Goal: Contribute content: Contribute content

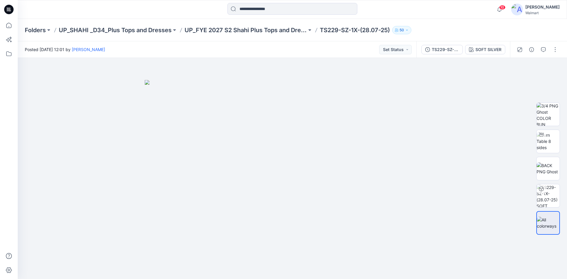
click at [6, 9] on icon at bounding box center [8, 9] width 9 height 9
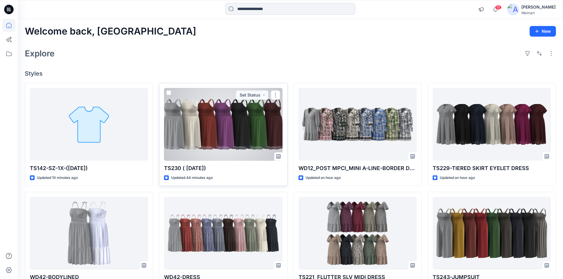
click at [225, 128] on div at bounding box center [223, 124] width 118 height 73
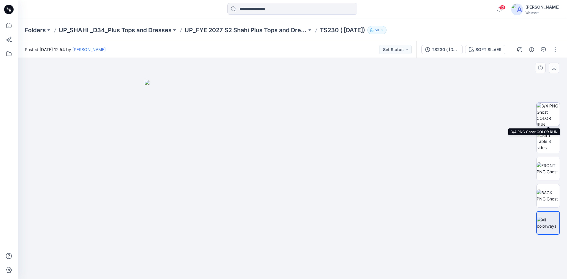
click at [550, 113] on img at bounding box center [548, 114] width 23 height 23
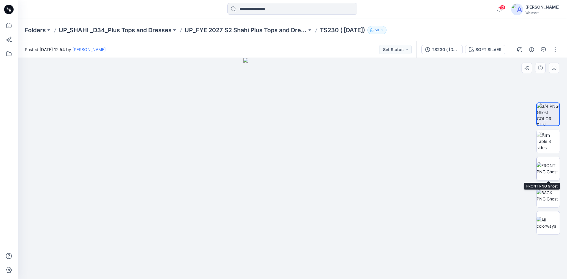
click at [547, 170] on img at bounding box center [548, 169] width 23 height 12
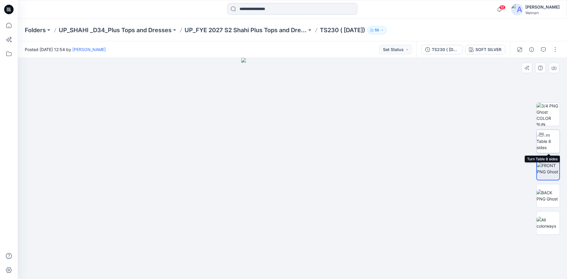
click at [549, 139] on img at bounding box center [548, 141] width 23 height 19
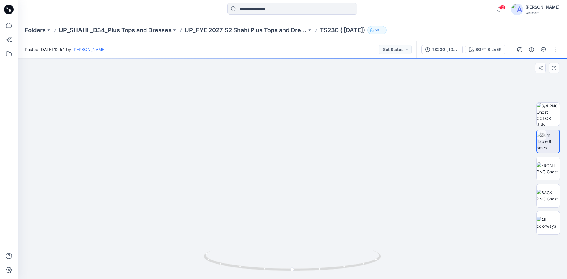
drag, startPoint x: 301, startPoint y: 211, endPoint x: 309, endPoint y: 161, distance: 50.5
click at [309, 161] on img at bounding box center [300, 37] width 645 height 483
drag, startPoint x: 320, startPoint y: 269, endPoint x: 247, endPoint y: 262, distance: 72.7
click at [247, 262] on icon at bounding box center [293, 262] width 179 height 22
drag, startPoint x: 305, startPoint y: 151, endPoint x: 305, endPoint y: 234, distance: 82.4
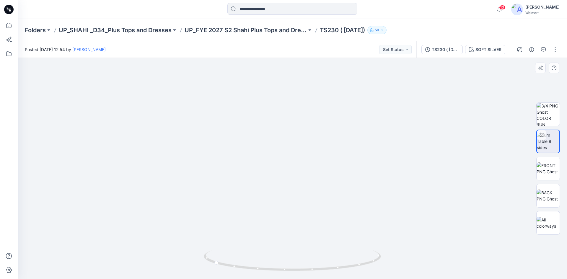
drag, startPoint x: 284, startPoint y: 197, endPoint x: 284, endPoint y: 160, distance: 36.9
click at [284, 160] on img at bounding box center [293, 128] width 302 height 302
drag, startPoint x: 314, startPoint y: 271, endPoint x: 393, endPoint y: 269, distance: 78.9
click at [393, 269] on div at bounding box center [293, 168] width 550 height 221
click at [489, 49] on div "SOFT SILVER" at bounding box center [489, 49] width 26 height 7
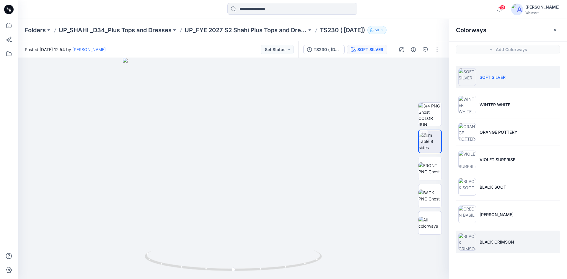
click at [502, 234] on li "BLACK CRIMSON" at bounding box center [508, 242] width 104 height 22
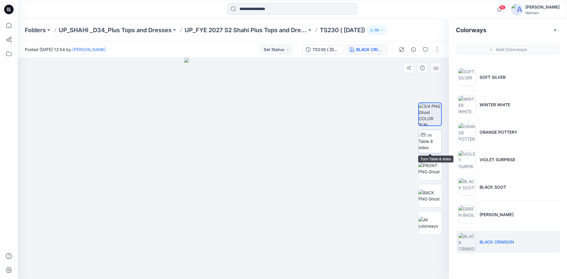
click at [434, 140] on img at bounding box center [430, 141] width 23 height 19
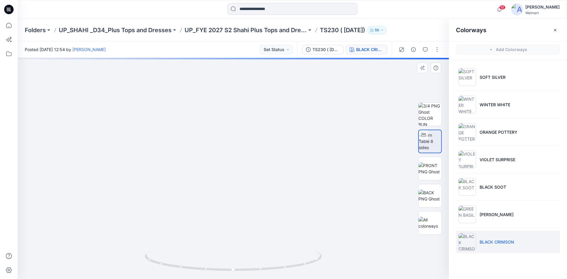
drag, startPoint x: 189, startPoint y: 179, endPoint x: 271, endPoint y: 173, distance: 82.4
drag, startPoint x: 277, startPoint y: 167, endPoint x: 159, endPoint y: 176, distance: 118.5
drag, startPoint x: 242, startPoint y: 231, endPoint x: 255, endPoint y: 141, distance: 90.8
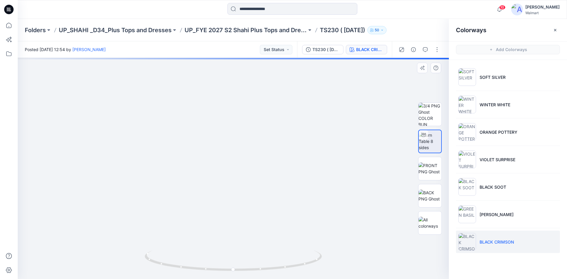
click at [255, 141] on img at bounding box center [256, 18] width 625 height 522
drag, startPoint x: 245, startPoint y: 270, endPoint x: 272, endPoint y: 262, distance: 28.8
click at [272, 262] on icon at bounding box center [234, 262] width 179 height 22
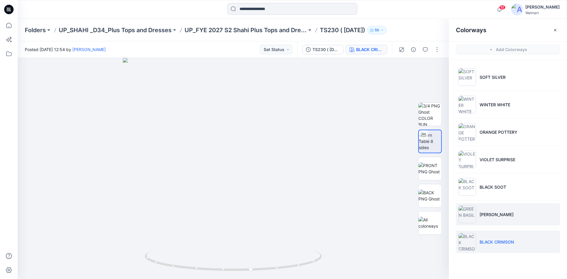
click at [489, 206] on li "GREEN BASIL" at bounding box center [508, 214] width 104 height 22
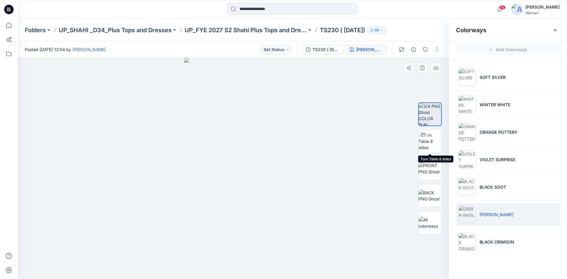
drag, startPoint x: 429, startPoint y: 140, endPoint x: 355, endPoint y: 152, distance: 75.1
click at [429, 140] on img at bounding box center [430, 141] width 23 height 19
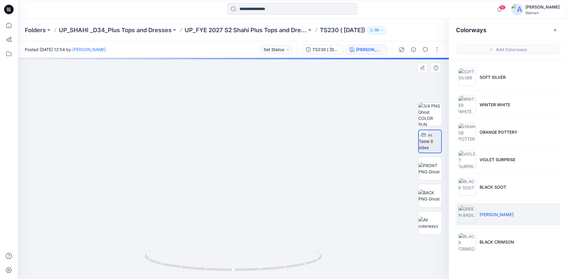
drag, startPoint x: 241, startPoint y: 209, endPoint x: 252, endPoint y: 157, distance: 52.7
click at [511, 186] on li "BLACK SOOT" at bounding box center [508, 187] width 104 height 22
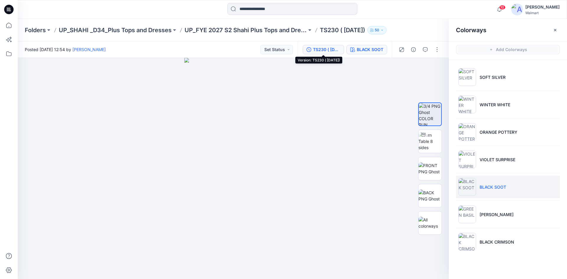
click at [327, 49] on div "TS230 ( [DATE])" at bounding box center [326, 49] width 27 height 7
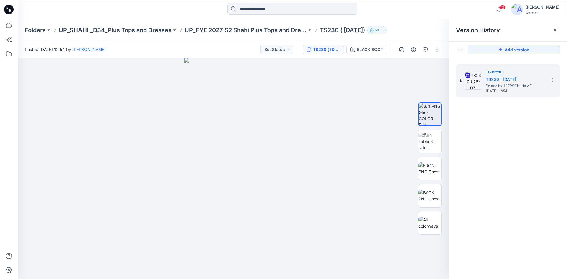
click at [327, 49] on div "TS230 ( [DATE])" at bounding box center [326, 49] width 27 height 7
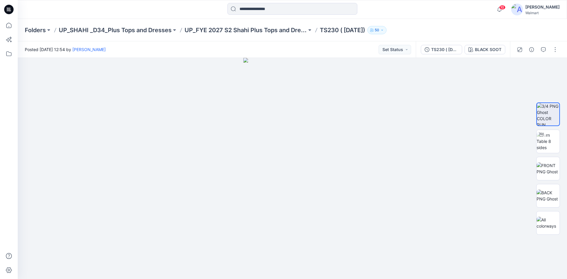
click at [9, 8] on icon at bounding box center [8, 9] width 9 height 9
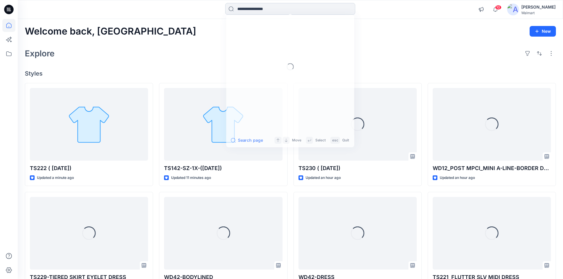
click at [261, 10] on input at bounding box center [290, 9] width 130 height 12
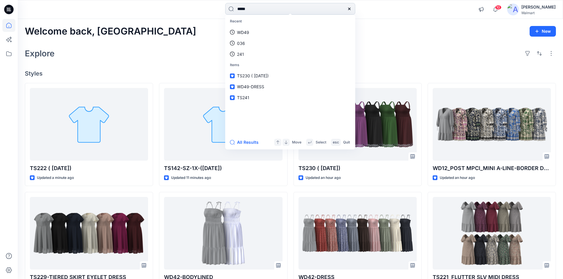
type input "*****"
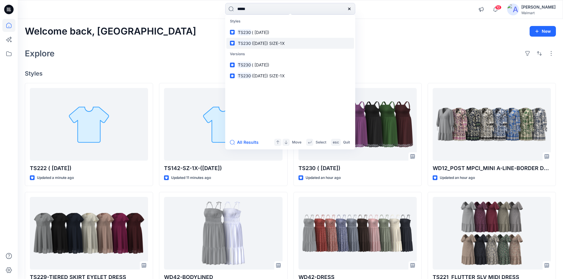
click at [263, 45] on span "(21-06-2025) SIZE-1X" at bounding box center [268, 43] width 33 height 5
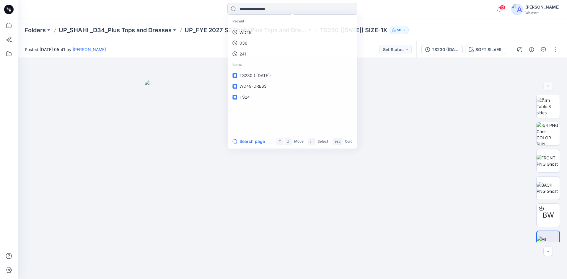
click at [246, 12] on input at bounding box center [293, 9] width 130 height 12
drag, startPoint x: 240, startPoint y: 11, endPoint x: 191, endPoint y: 23, distance: 50.8
click at [191, 23] on div "**** Styles TS30 100015460 Versions TS30 100015460 All Results Move Select esc …" at bounding box center [283, 139] width 567 height 279
type input "*****"
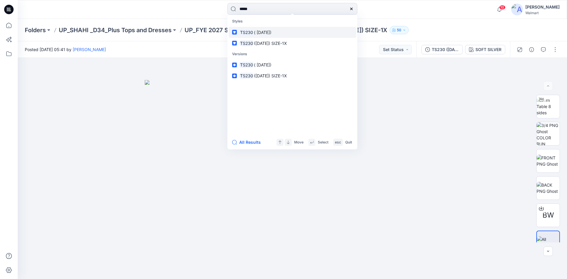
click at [266, 35] on span "( 28-07-2025)" at bounding box center [262, 32] width 17 height 5
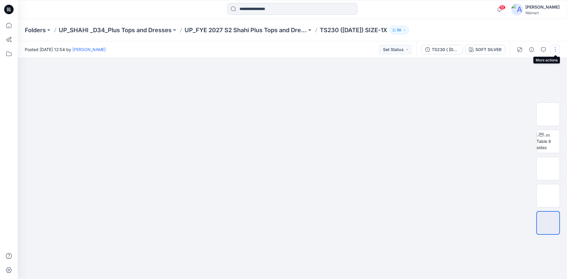
click at [555, 50] on button "button" at bounding box center [555, 49] width 9 height 9
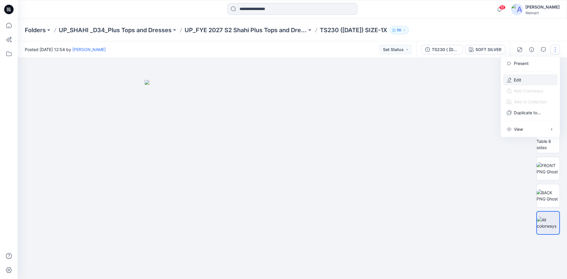
click at [524, 77] on button "Edit" at bounding box center [530, 79] width 54 height 11
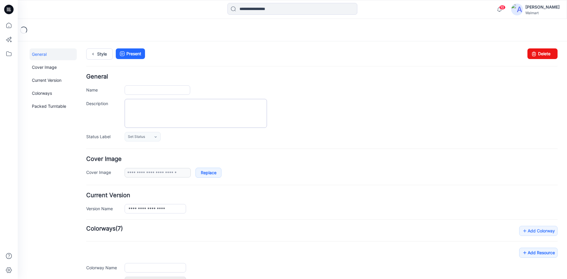
type input "**********"
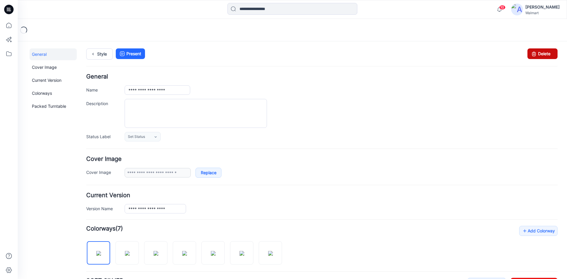
drag, startPoint x: 540, startPoint y: 52, endPoint x: 329, endPoint y: 71, distance: 211.8
click at [540, 52] on link "Delete" at bounding box center [543, 53] width 30 height 11
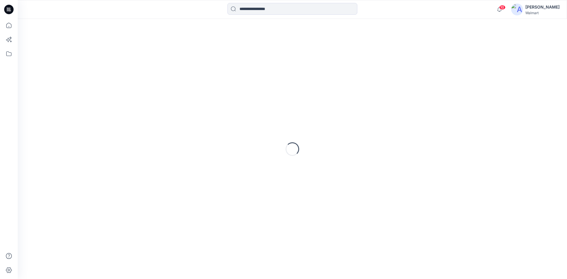
click at [7, 11] on icon at bounding box center [8, 9] width 9 height 9
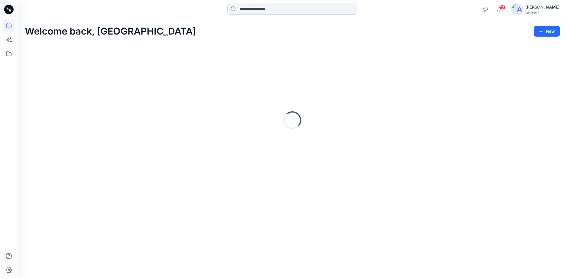
click at [286, 11] on input at bounding box center [293, 9] width 130 height 12
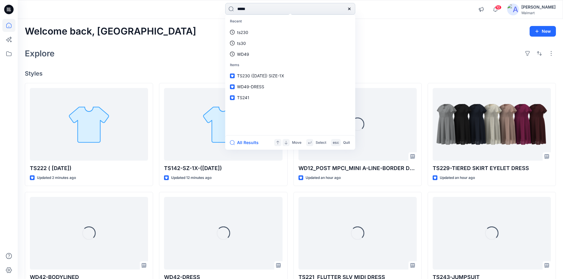
type input "*****"
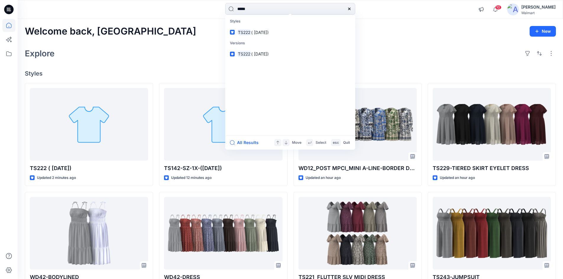
click at [10, 12] on icon at bounding box center [8, 9] width 9 height 19
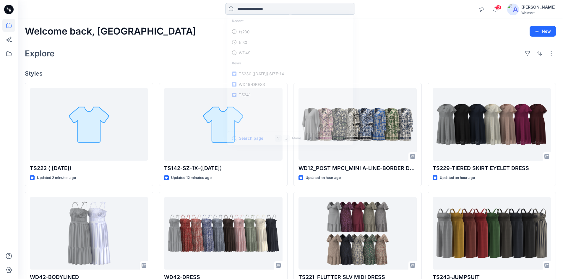
click at [272, 11] on input at bounding box center [290, 9] width 130 height 12
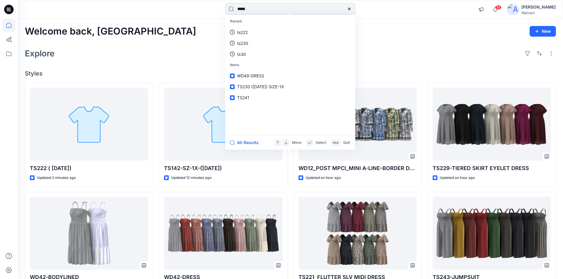
type input "*****"
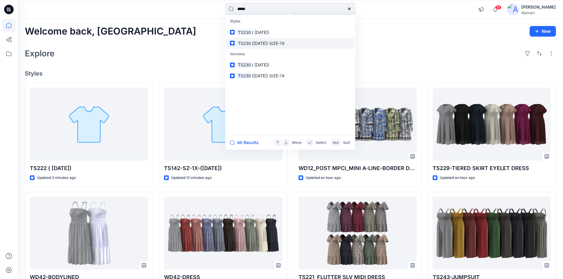
click at [268, 44] on span "(21-06-2025) SIZE-1X" at bounding box center [268, 43] width 33 height 5
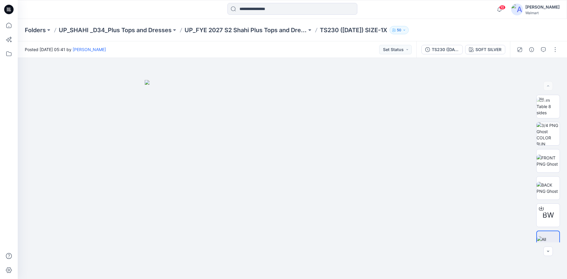
click at [9, 10] on icon at bounding box center [8, 9] width 9 height 9
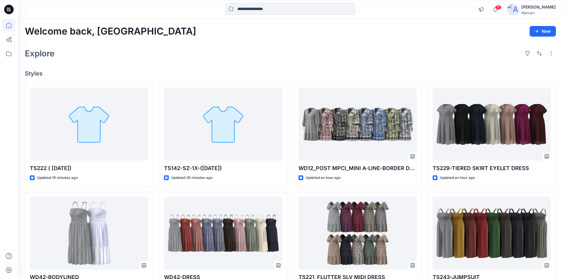
click at [13, 6] on icon at bounding box center [8, 9] width 9 height 19
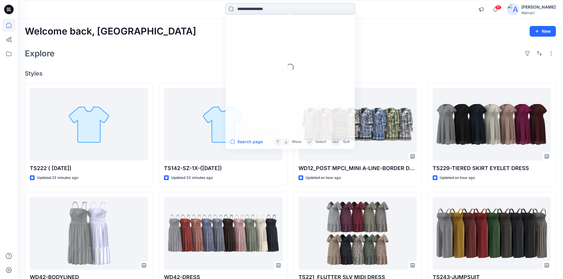
click at [295, 10] on input at bounding box center [290, 9] width 130 height 12
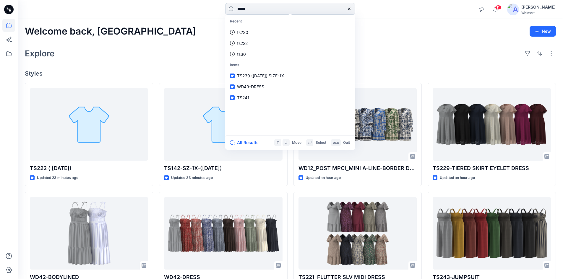
type input "*****"
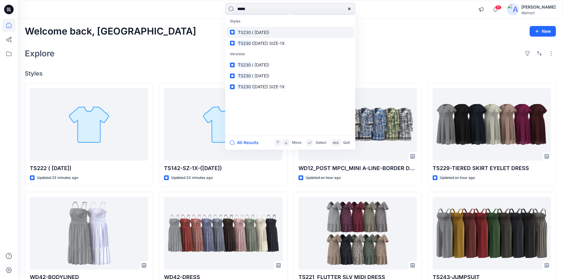
click at [269, 35] on p "TS230 ( 28-07-2025)" at bounding box center [253, 32] width 32 height 6
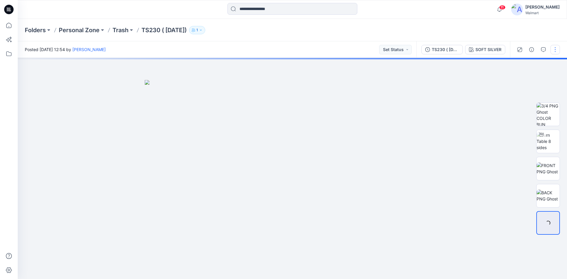
click at [557, 51] on button "button" at bounding box center [555, 49] width 9 height 9
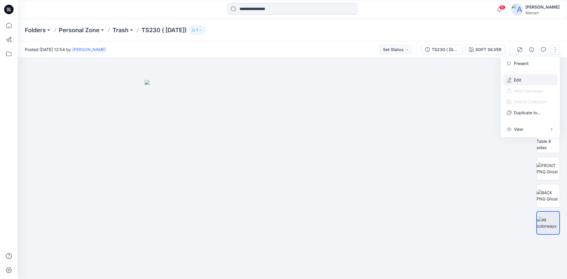
click at [534, 77] on button "Edit" at bounding box center [530, 79] width 54 height 11
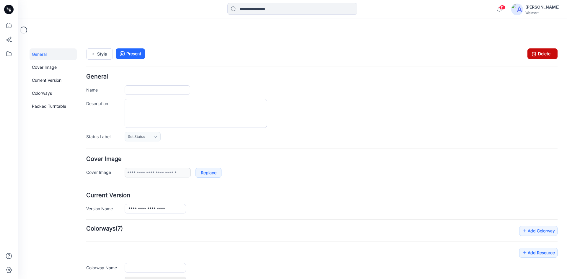
type input "**********"
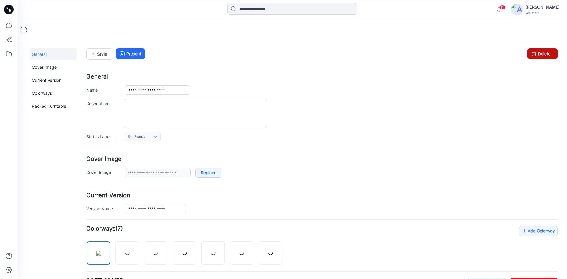
drag, startPoint x: 547, startPoint y: 53, endPoint x: 326, endPoint y: 72, distance: 222.2
click at [547, 53] on link "Delete" at bounding box center [543, 53] width 30 height 11
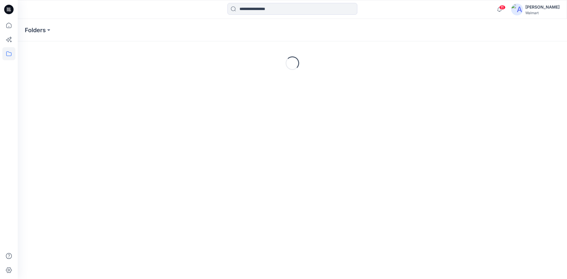
click at [11, 11] on icon at bounding box center [10, 10] width 2 height 0
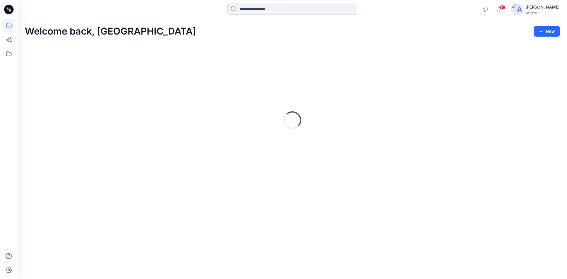
click at [249, 10] on input at bounding box center [293, 9] width 130 height 12
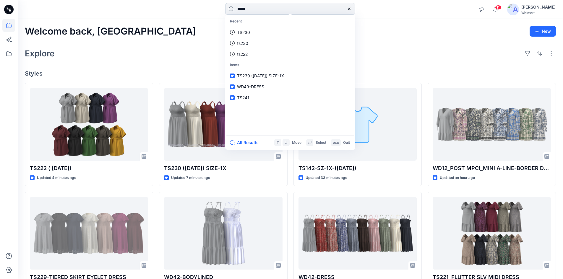
type input "*****"
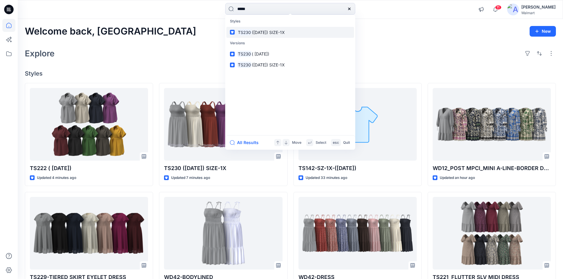
click at [262, 37] on link "TS230 ([DATE]) SIZE-1X" at bounding box center [290, 32] width 128 height 11
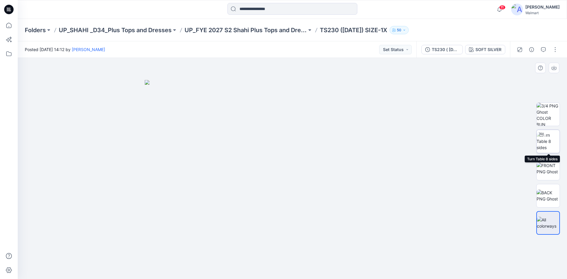
click at [548, 144] on img at bounding box center [548, 141] width 23 height 19
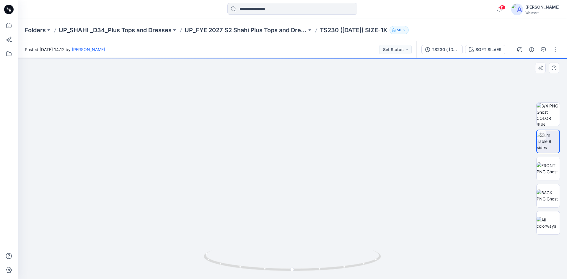
drag, startPoint x: 303, startPoint y: 161, endPoint x: 301, endPoint y: 184, distance: 23.1
drag, startPoint x: 294, startPoint y: 206, endPoint x: 288, endPoint y: 191, distance: 16.7
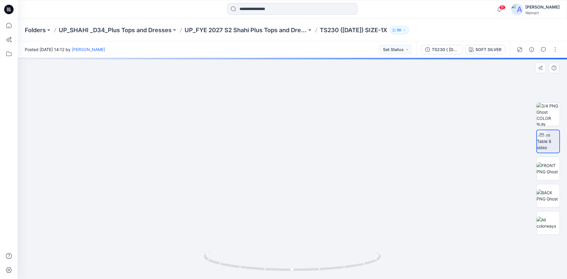
drag, startPoint x: 299, startPoint y: 129, endPoint x: 299, endPoint y: 143, distance: 14.2
drag, startPoint x: 305, startPoint y: 116, endPoint x: 301, endPoint y: 108, distance: 9.3
drag, startPoint x: 306, startPoint y: 123, endPoint x: 309, endPoint y: 181, distance: 57.4
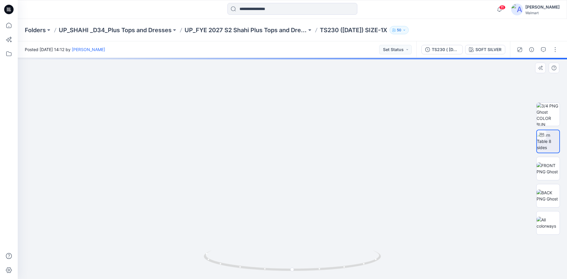
drag, startPoint x: 338, startPoint y: 269, endPoint x: 255, endPoint y: 270, distance: 82.8
click at [255, 270] on icon at bounding box center [293, 262] width 179 height 22
drag, startPoint x: 306, startPoint y: 178, endPoint x: 308, endPoint y: 266, distance: 87.5
click at [308, 276] on div at bounding box center [293, 168] width 550 height 221
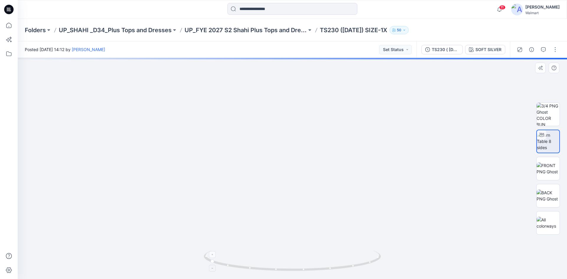
drag, startPoint x: 309, startPoint y: 112, endPoint x: 299, endPoint y: 270, distance: 158.4
click at [299, 273] on div at bounding box center [293, 168] width 550 height 221
drag, startPoint x: 318, startPoint y: 194, endPoint x: 314, endPoint y: 205, distance: 11.6
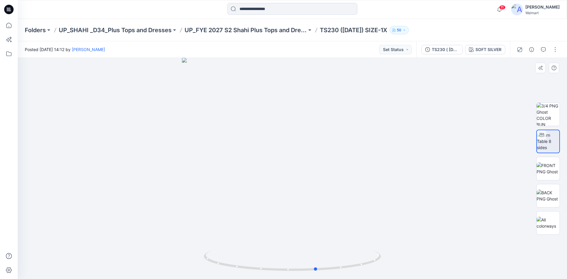
drag, startPoint x: 337, startPoint y: 271, endPoint x: 267, endPoint y: 273, distance: 70.3
click at [267, 273] on div at bounding box center [293, 168] width 550 height 221
click at [487, 50] on div "SOFT SILVER" at bounding box center [489, 49] width 26 height 7
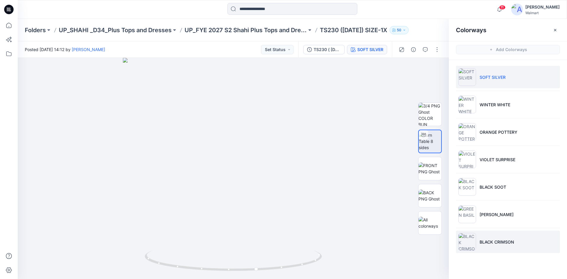
click at [502, 238] on li "BLACK CRIMSON" at bounding box center [508, 242] width 104 height 22
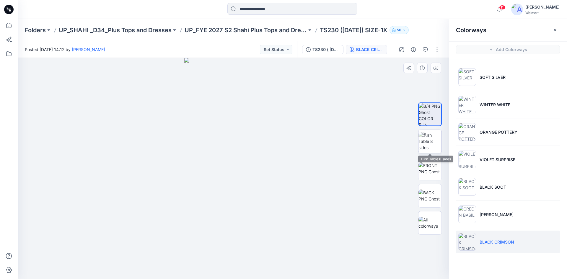
click at [428, 142] on img at bounding box center [430, 141] width 23 height 19
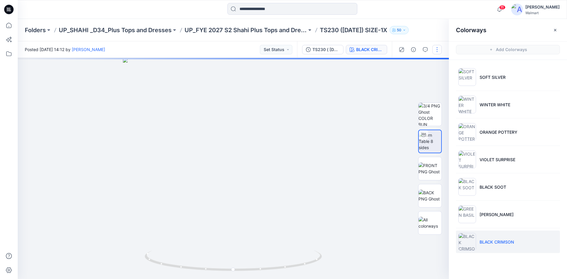
click at [439, 51] on button "button" at bounding box center [437, 49] width 9 height 9
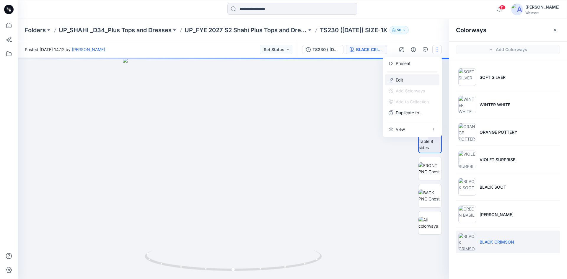
click at [410, 80] on button "Edit" at bounding box center [412, 79] width 54 height 11
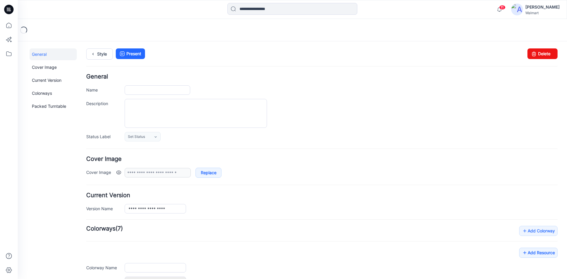
type input "**********"
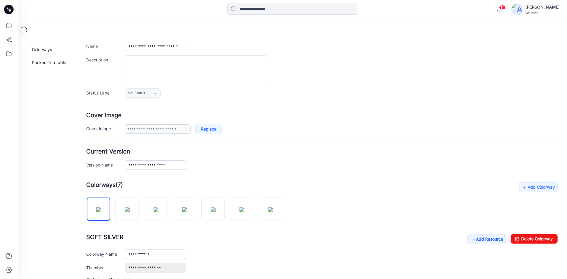
scroll to position [118, 0]
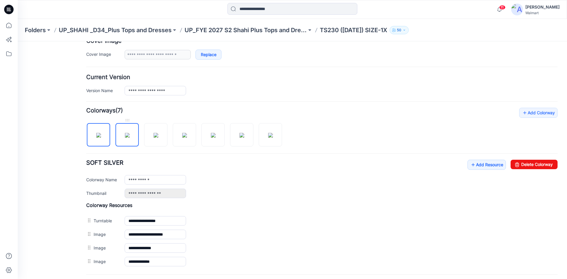
click at [130, 136] on img at bounding box center [127, 135] width 5 height 5
drag, startPoint x: 155, startPoint y: 132, endPoint x: 147, endPoint y: 149, distance: 18.9
click at [154, 133] on img at bounding box center [156, 135] width 5 height 5
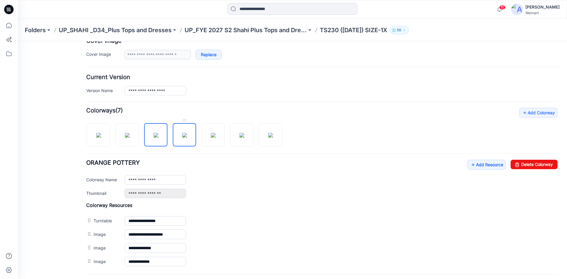
click at [182, 138] on img at bounding box center [184, 135] width 5 height 5
click at [211, 137] on img at bounding box center [213, 135] width 5 height 5
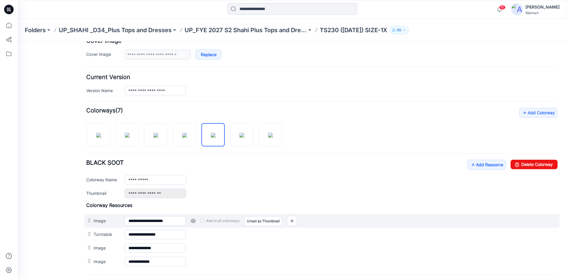
drag, startPoint x: 86, startPoint y: 237, endPoint x: 90, endPoint y: 222, distance: 15.5
click at [90, 222] on div "**********" at bounding box center [322, 235] width 472 height 66
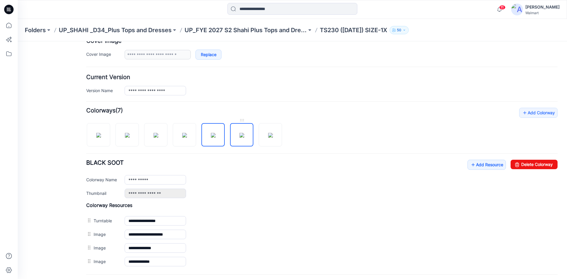
click at [244, 134] on img at bounding box center [242, 135] width 5 height 5
drag, startPoint x: 264, startPoint y: 137, endPoint x: 150, endPoint y: 206, distance: 133.9
click at [268, 137] on img at bounding box center [270, 135] width 5 height 5
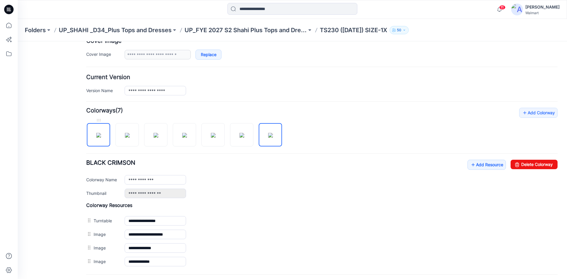
click at [99, 138] on img at bounding box center [98, 135] width 5 height 5
type input "**********"
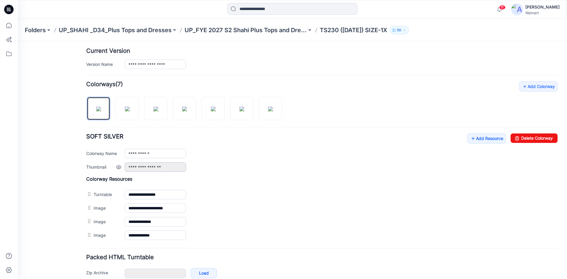
scroll to position [175, 0]
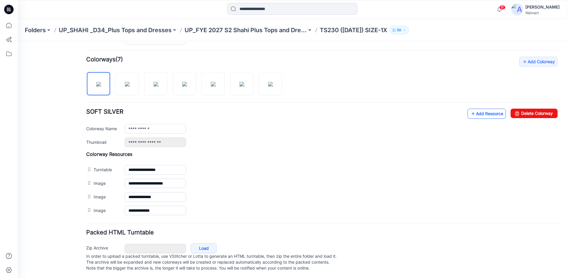
click at [486, 111] on link "Add Resource" at bounding box center [487, 114] width 38 height 10
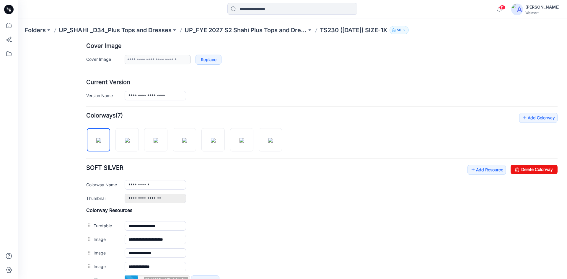
scroll to position [0, 0]
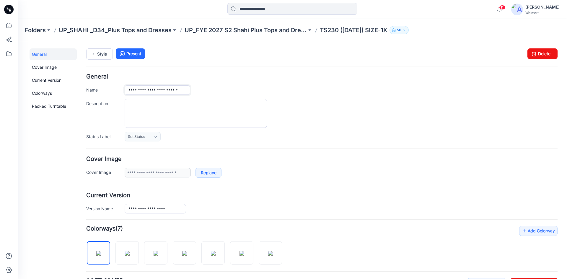
drag, startPoint x: 128, startPoint y: 90, endPoint x: 264, endPoint y: 88, distance: 136.5
click at [264, 88] on div "**********" at bounding box center [341, 89] width 433 height 9
paste input "*******"
type input "**********"
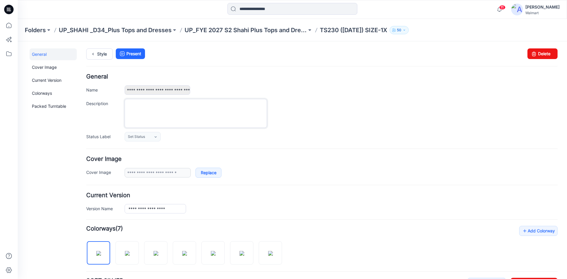
scroll to position [0, 0]
click at [189, 104] on textarea "Description" at bounding box center [196, 113] width 142 height 29
paste textarea "**********"
drag, startPoint x: 155, startPoint y: 107, endPoint x: 113, endPoint y: 112, distance: 41.7
click at [113, 112] on div "**********" at bounding box center [322, 113] width 472 height 29
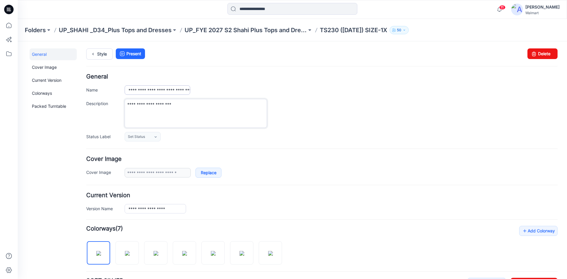
type textarea "**********"
click at [173, 92] on input "**********" at bounding box center [158, 89] width 66 height 9
drag, startPoint x: 112, startPoint y: 212, endPoint x: 93, endPoint y: 215, distance: 19.1
click at [94, 215] on form "**********" at bounding box center [322, 265] width 472 height 382
paste input "**********"
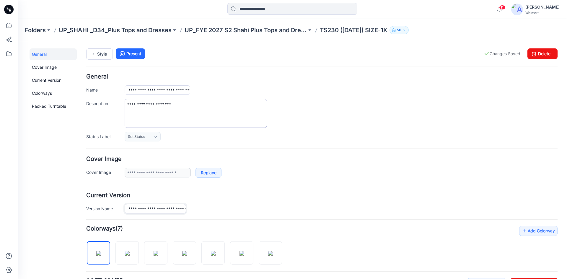
scroll to position [0, 25]
type input "**********"
click at [230, 78] on h4 "General" at bounding box center [322, 77] width 472 height 6
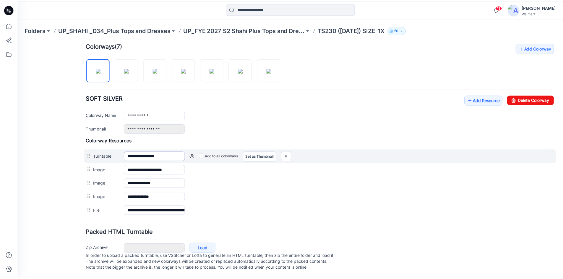
scroll to position [11, 0]
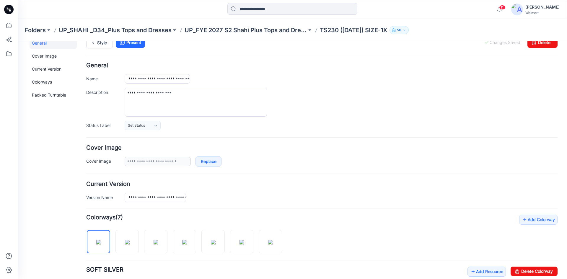
click at [9, 11] on icon at bounding box center [8, 9] width 9 height 9
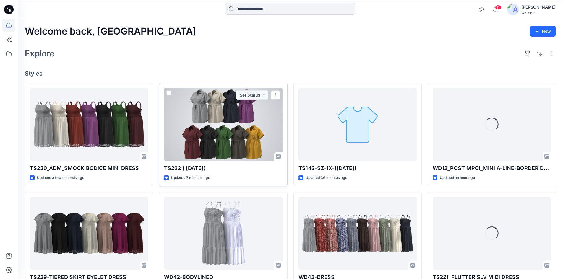
click at [224, 129] on div at bounding box center [223, 124] width 118 height 73
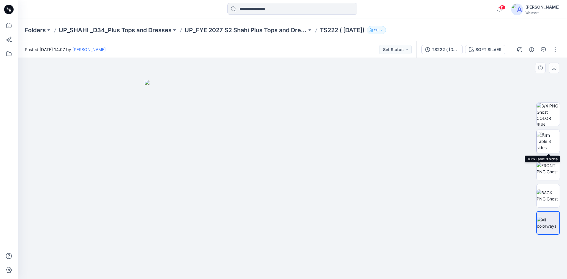
click at [553, 143] on img at bounding box center [548, 141] width 23 height 19
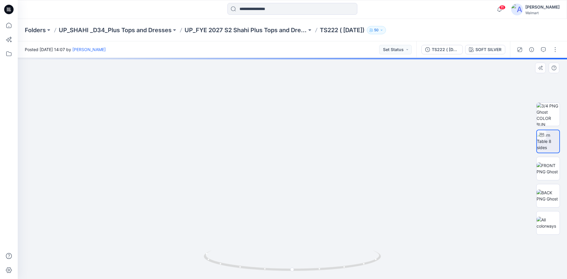
drag, startPoint x: 309, startPoint y: 203, endPoint x: 301, endPoint y: 143, distance: 60.5
click at [301, 143] on img at bounding box center [292, 123] width 403 height 312
drag, startPoint x: 338, startPoint y: 123, endPoint x: 311, endPoint y: 269, distance: 148.5
click at [311, 269] on div at bounding box center [293, 168] width 550 height 221
drag, startPoint x: 329, startPoint y: 126, endPoint x: 331, endPoint y: 271, distance: 144.5
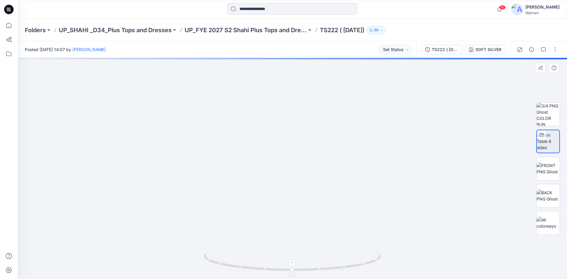
click at [330, 272] on div at bounding box center [293, 168] width 550 height 221
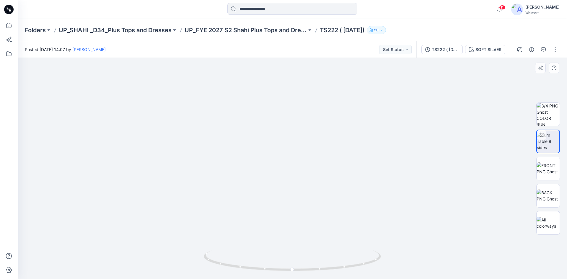
drag, startPoint x: 316, startPoint y: 144, endPoint x: 321, endPoint y: 212, distance: 68.1
drag, startPoint x: 311, startPoint y: 197, endPoint x: 334, endPoint y: 219, distance: 31.8
click at [306, 157] on img at bounding box center [292, 129] width 322 height 299
drag, startPoint x: 332, startPoint y: 268, endPoint x: 261, endPoint y: 268, distance: 70.6
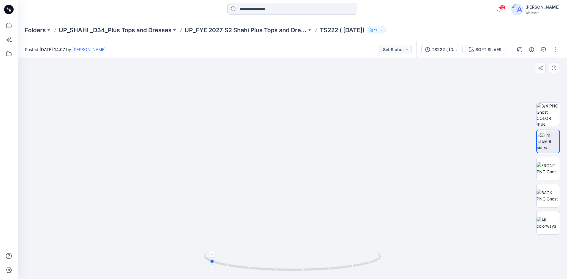
click at [261, 268] on icon at bounding box center [293, 262] width 179 height 22
drag, startPoint x: 300, startPoint y: 113, endPoint x: 294, endPoint y: 197, distance: 84.2
drag, startPoint x: 306, startPoint y: 213, endPoint x: 306, endPoint y: 221, distance: 7.7
click at [306, 221] on img at bounding box center [294, 33] width 726 height 492
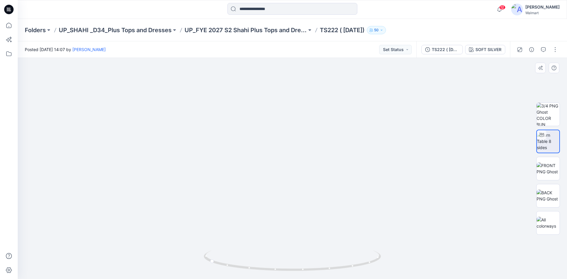
drag, startPoint x: 313, startPoint y: 163, endPoint x: 310, endPoint y: 196, distance: 33.8
click at [310, 196] on img at bounding box center [291, 74] width 645 height 411
drag, startPoint x: 312, startPoint y: 271, endPoint x: 384, endPoint y: 267, distance: 72.8
click at [384, 267] on div at bounding box center [293, 168] width 550 height 221
click at [555, 172] on img at bounding box center [548, 169] width 23 height 12
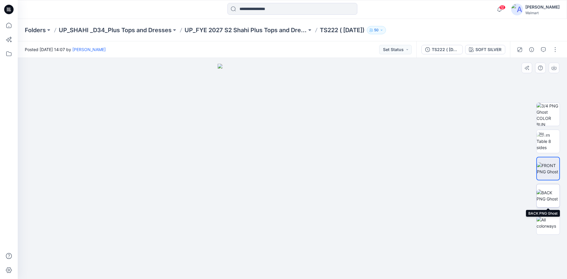
click at [551, 194] on img at bounding box center [548, 196] width 23 height 12
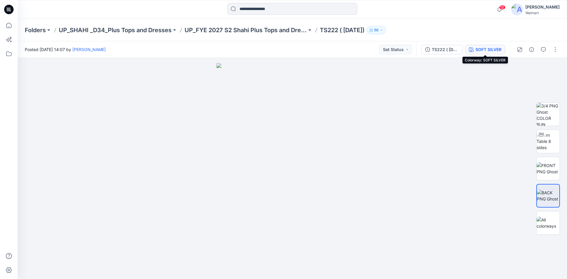
click at [485, 53] on button "SOFT SILVER" at bounding box center [485, 49] width 40 height 9
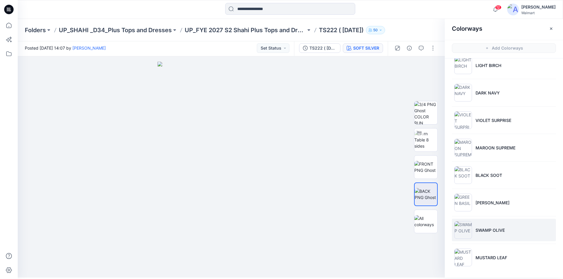
scroll to position [2, 0]
click at [488, 232] on p "SWAMP OLIVE" at bounding box center [489, 230] width 29 height 6
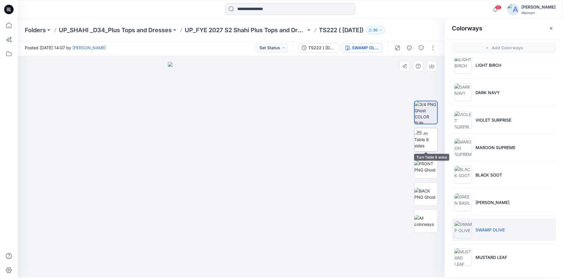
click at [419, 145] on img at bounding box center [425, 139] width 23 height 19
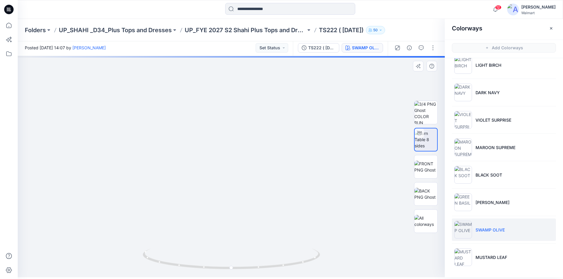
drag, startPoint x: 239, startPoint y: 185, endPoint x: 260, endPoint y: 168, distance: 27.3
click at [260, 168] on img at bounding box center [232, 26] width 787 height 504
drag, startPoint x: 285, startPoint y: 265, endPoint x: 233, endPoint y: 265, distance: 52.0
click at [233, 265] on icon at bounding box center [232, 260] width 179 height 22
click at [488, 152] on li "MAROON SUPREME" at bounding box center [504, 147] width 104 height 22
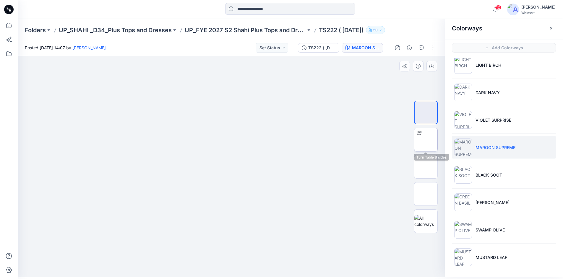
click at [426, 140] on img at bounding box center [426, 140] width 0 height 0
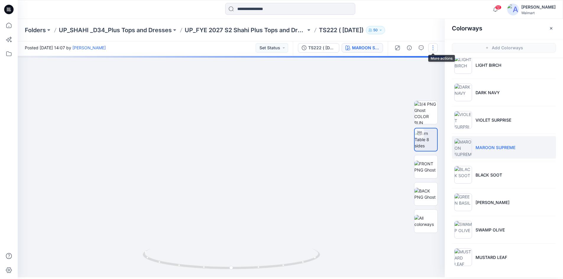
click at [434, 47] on button "button" at bounding box center [432, 47] width 9 height 9
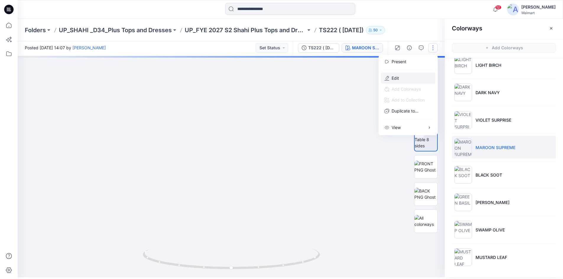
click at [399, 79] on p "Edit" at bounding box center [395, 78] width 7 height 6
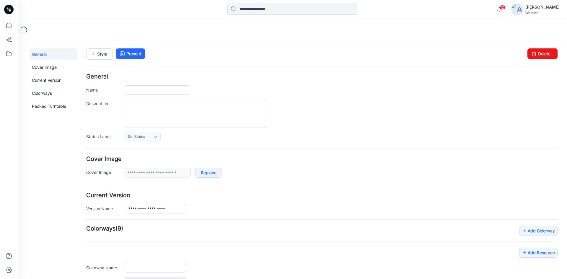
type input "**********"
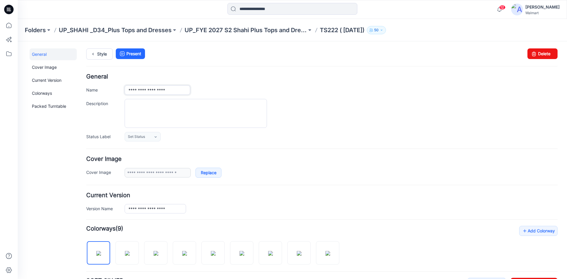
drag, startPoint x: 175, startPoint y: 91, endPoint x: 27, endPoint y: 112, distance: 150.1
click at [27, 112] on div "**********" at bounding box center [289, 244] width 542 height 407
paste input "*******"
type input "**********"
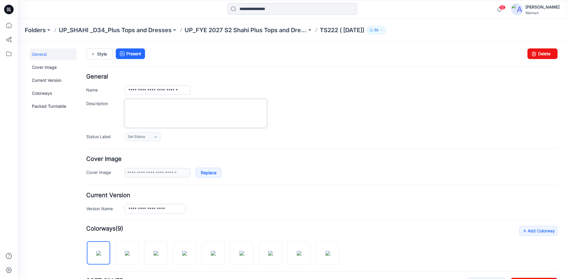
scroll to position [0, 0]
click at [172, 112] on textarea "Description" at bounding box center [196, 113] width 142 height 29
paste textarea "**********"
drag, startPoint x: 152, startPoint y: 106, endPoint x: 118, endPoint y: 111, distance: 34.9
click at [118, 111] on div "**********" at bounding box center [322, 113] width 472 height 29
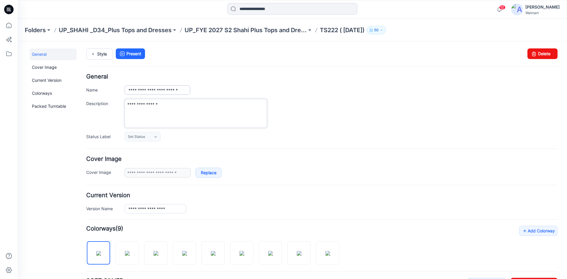
type textarea "**********"
click at [174, 92] on input "**********" at bounding box center [158, 89] width 66 height 9
drag, startPoint x: 172, startPoint y: 208, endPoint x: 82, endPoint y: 220, distance: 90.9
click at [83, 219] on div "**********" at bounding box center [289, 244] width 542 height 407
paste input "*******"
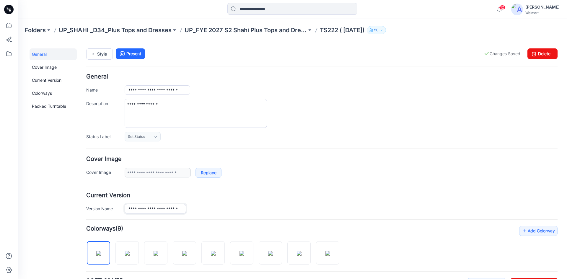
scroll to position [0, 5]
type input "**********"
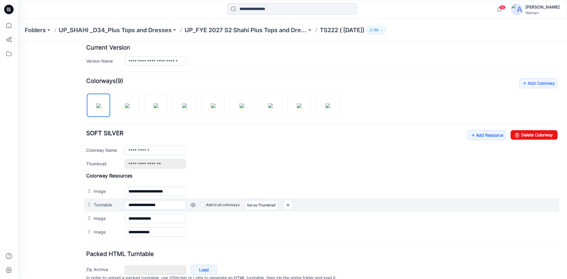
scroll to position [0, 0]
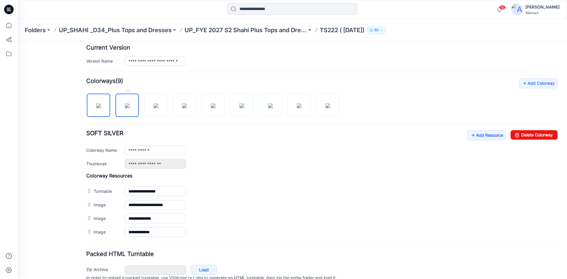
click at [125, 108] on img at bounding box center [127, 105] width 5 height 5
click at [158, 108] on img at bounding box center [156, 105] width 5 height 5
drag, startPoint x: 185, startPoint y: 103, endPoint x: 143, endPoint y: 175, distance: 83.8
click at [185, 103] on img at bounding box center [184, 105] width 5 height 5
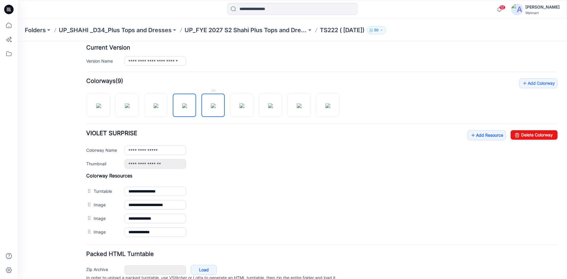
click at [211, 108] on img at bounding box center [213, 105] width 5 height 5
click at [240, 103] on img at bounding box center [242, 105] width 5 height 5
click at [268, 107] on img at bounding box center [270, 105] width 5 height 5
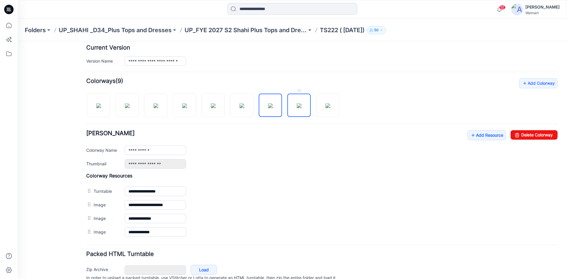
click at [300, 107] on img at bounding box center [299, 105] width 5 height 5
drag, startPoint x: 329, startPoint y: 103, endPoint x: 320, endPoint y: 113, distance: 13.4
click at [329, 103] on img at bounding box center [328, 105] width 5 height 5
click at [100, 108] on img at bounding box center [98, 105] width 5 height 5
type input "**********"
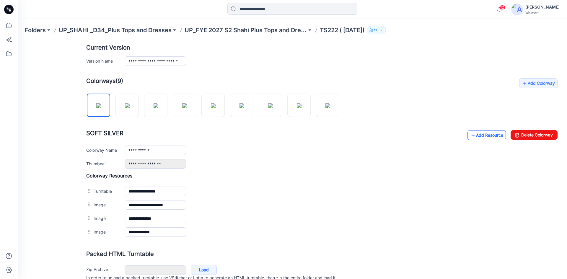
click at [474, 136] on link "Add Resource" at bounding box center [487, 135] width 38 height 10
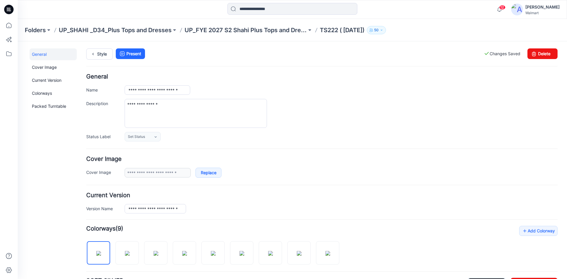
click at [10, 9] on icon at bounding box center [8, 9] width 9 height 9
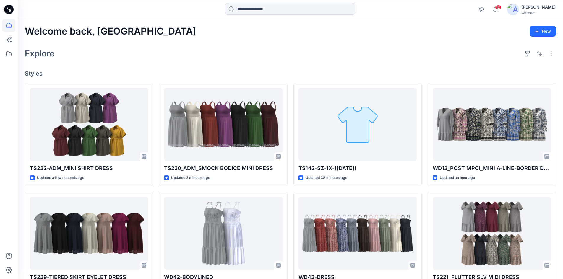
click at [9, 11] on icon at bounding box center [8, 9] width 9 height 9
